Goal: Navigation & Orientation: Understand site structure

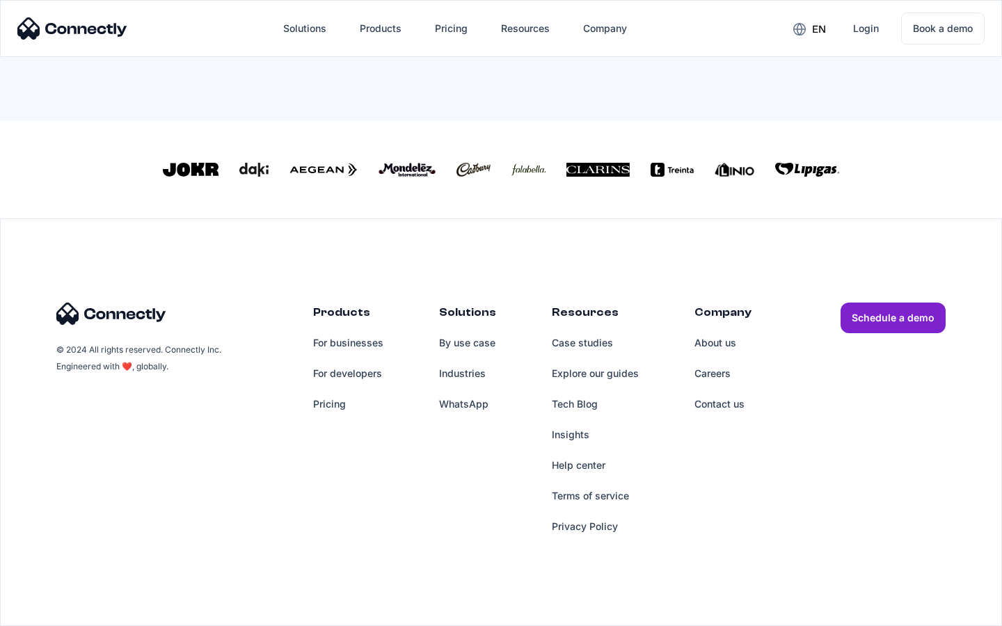
scroll to position [597, 0]
